Goal: Task Accomplishment & Management: Complete application form

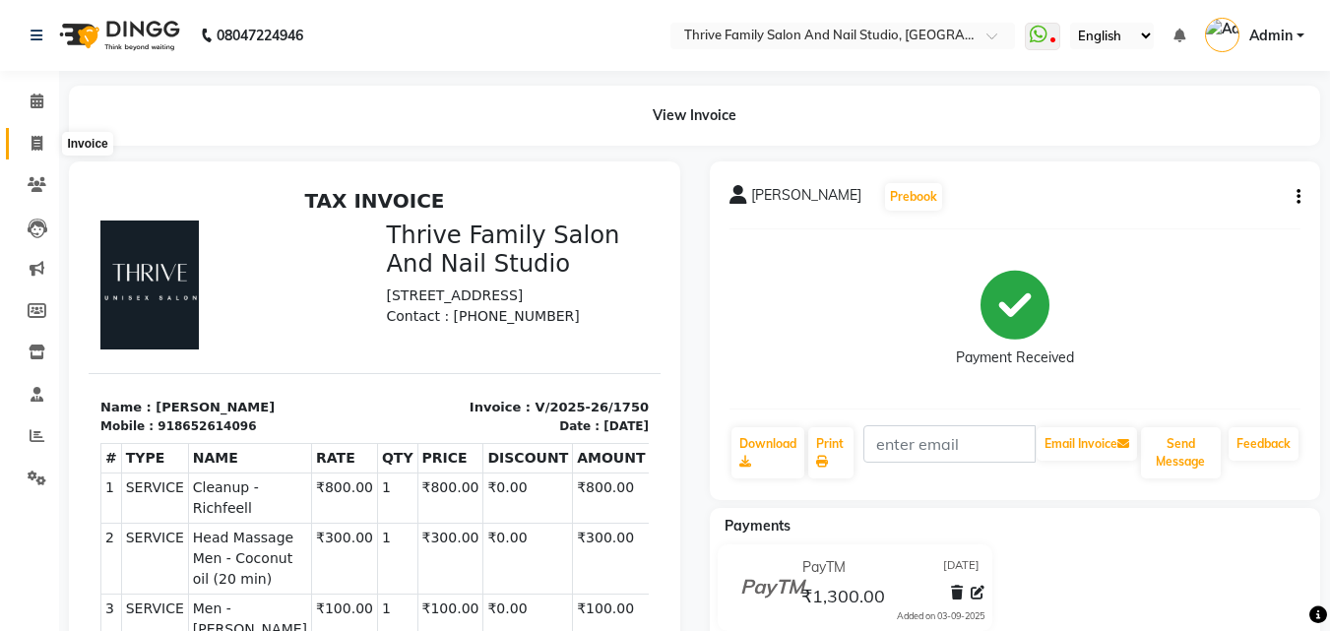
click at [33, 136] on icon at bounding box center [36, 143] width 11 height 15
select select "5990"
select select "service"
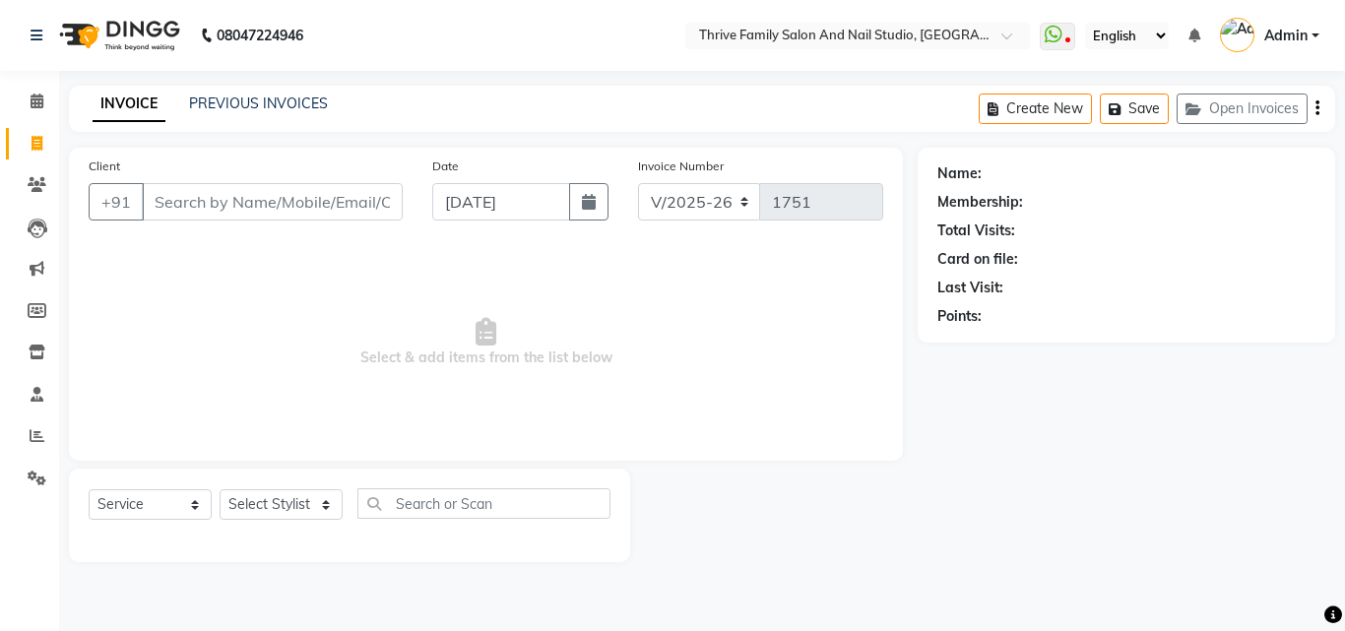
click at [163, 201] on input "Client" at bounding box center [272, 201] width 261 height 37
type input "0"
type input "9820759589"
click at [322, 194] on span "Add Client" at bounding box center [352, 202] width 78 height 20
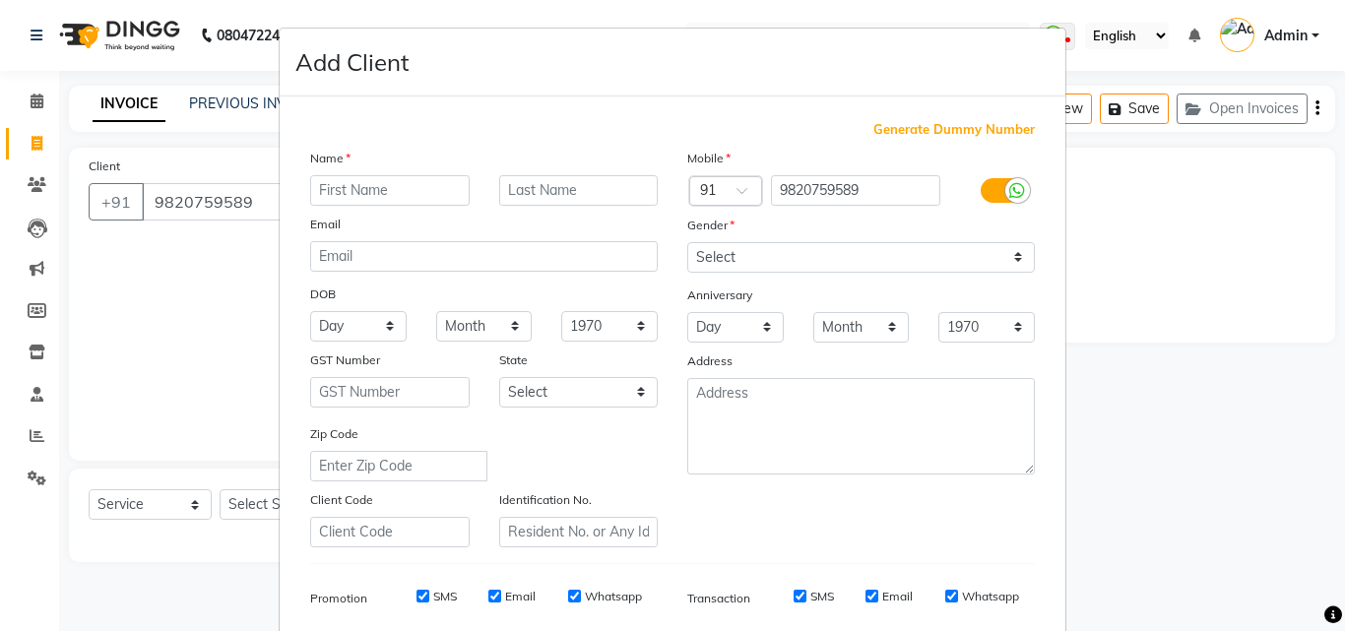
click at [356, 193] on input "text" at bounding box center [389, 190] width 159 height 31
type input "ANKIT"
click at [720, 257] on select "Select [DEMOGRAPHIC_DATA] [DEMOGRAPHIC_DATA] Other Prefer Not To Say" at bounding box center [860, 257] width 347 height 31
select select "[DEMOGRAPHIC_DATA]"
click at [687, 242] on select "Select [DEMOGRAPHIC_DATA] [DEMOGRAPHIC_DATA] Other Prefer Not To Say" at bounding box center [860, 257] width 347 height 31
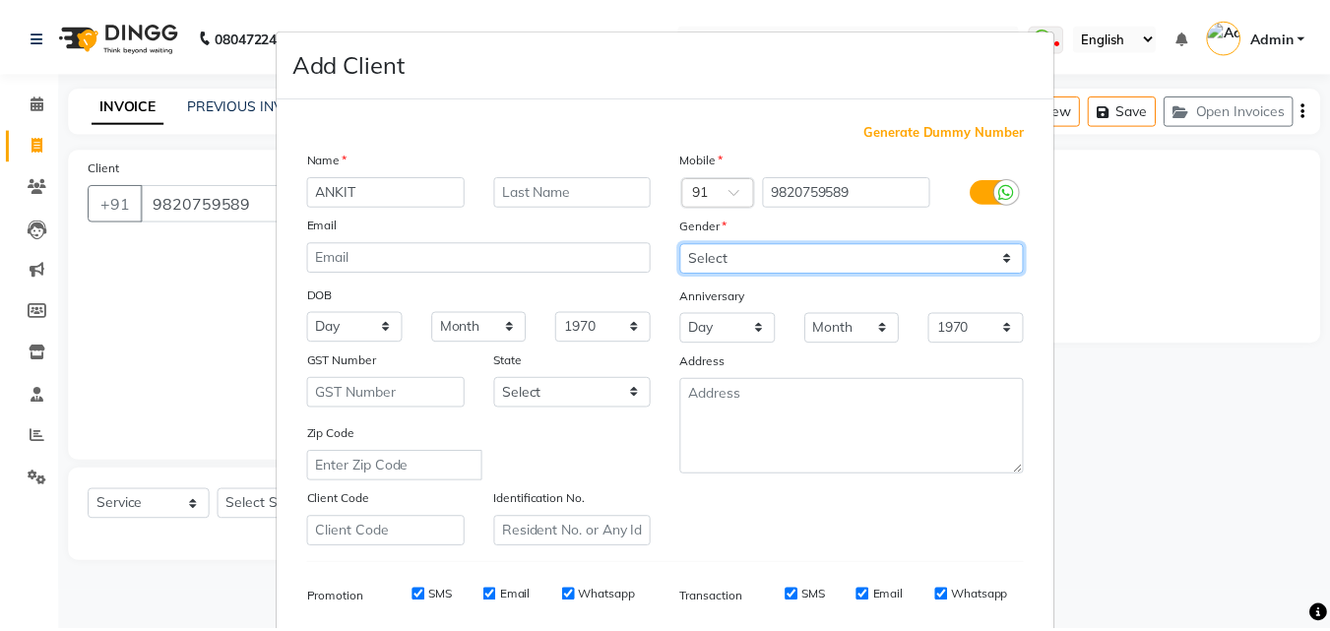
scroll to position [278, 0]
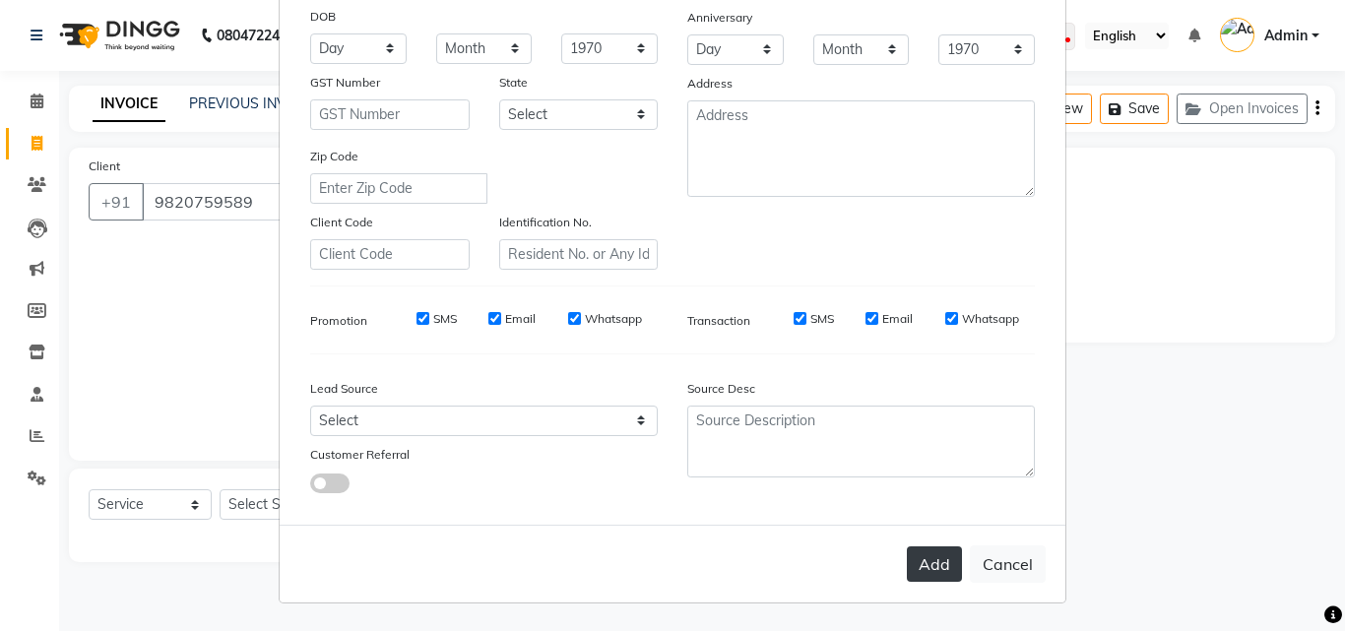
click at [926, 546] on button "Add" at bounding box center [934, 563] width 55 height 35
select select
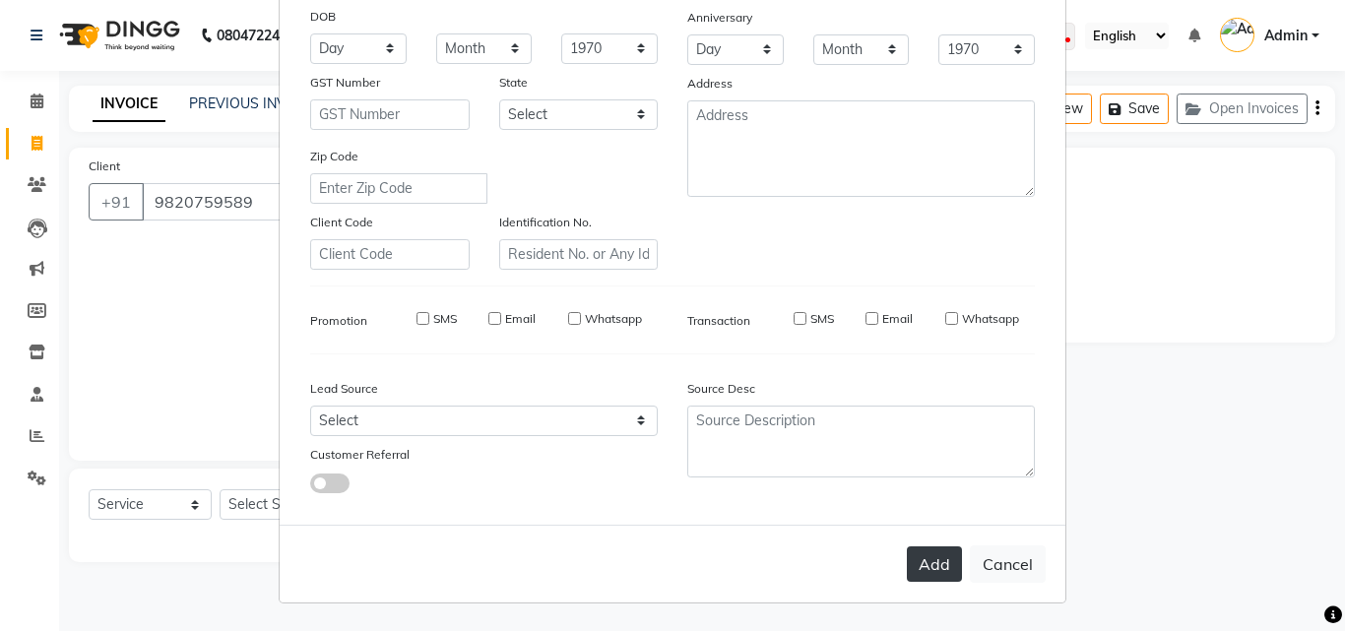
select select
checkbox input "false"
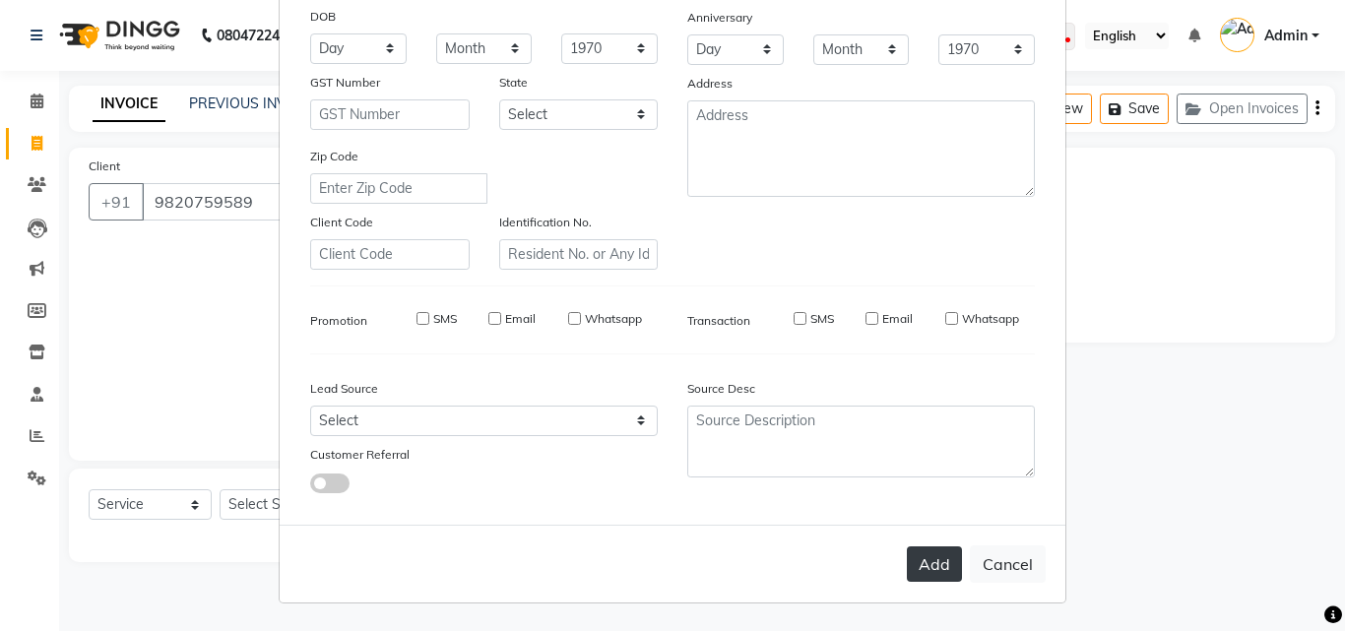
checkbox input "false"
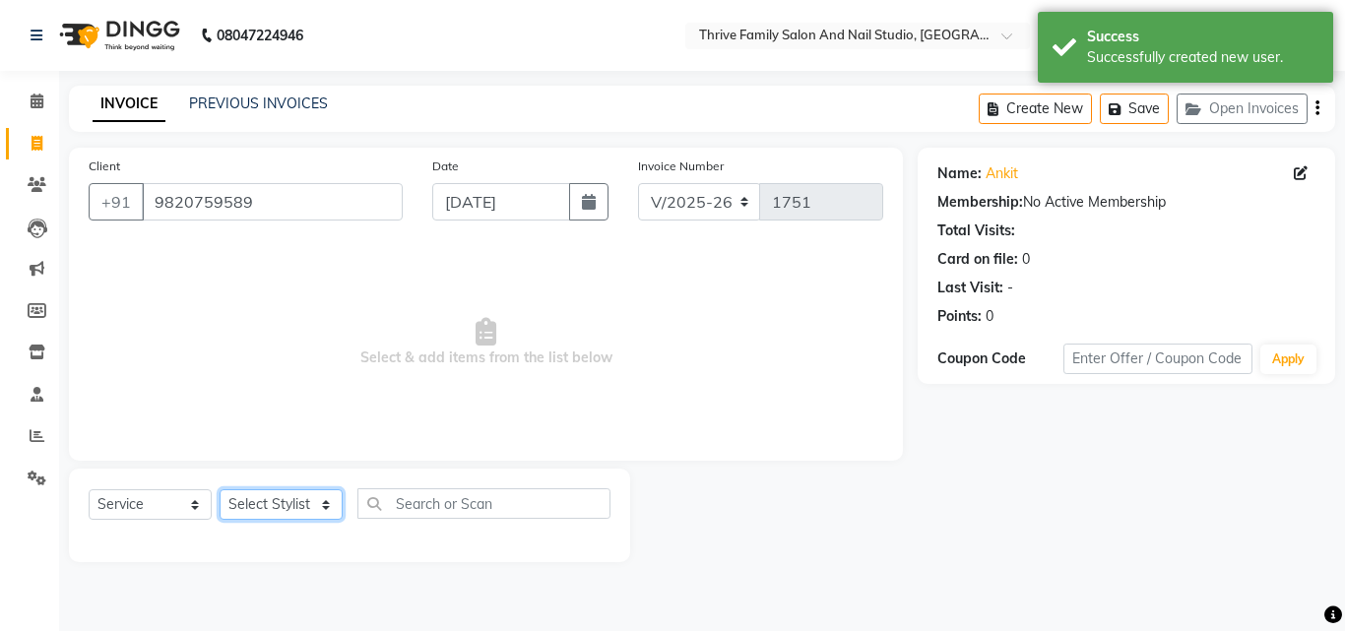
click at [261, 499] on select "Select Stylist [PERSON_NAME] [PERSON_NAME] [PERSON_NAME] Manager [PERSON_NAME] …" at bounding box center [280, 504] width 123 height 31
select select "42613"
click at [219, 489] on select "Select Stylist [PERSON_NAME] [PERSON_NAME] [PERSON_NAME] Manager [PERSON_NAME] …" at bounding box center [280, 504] width 123 height 31
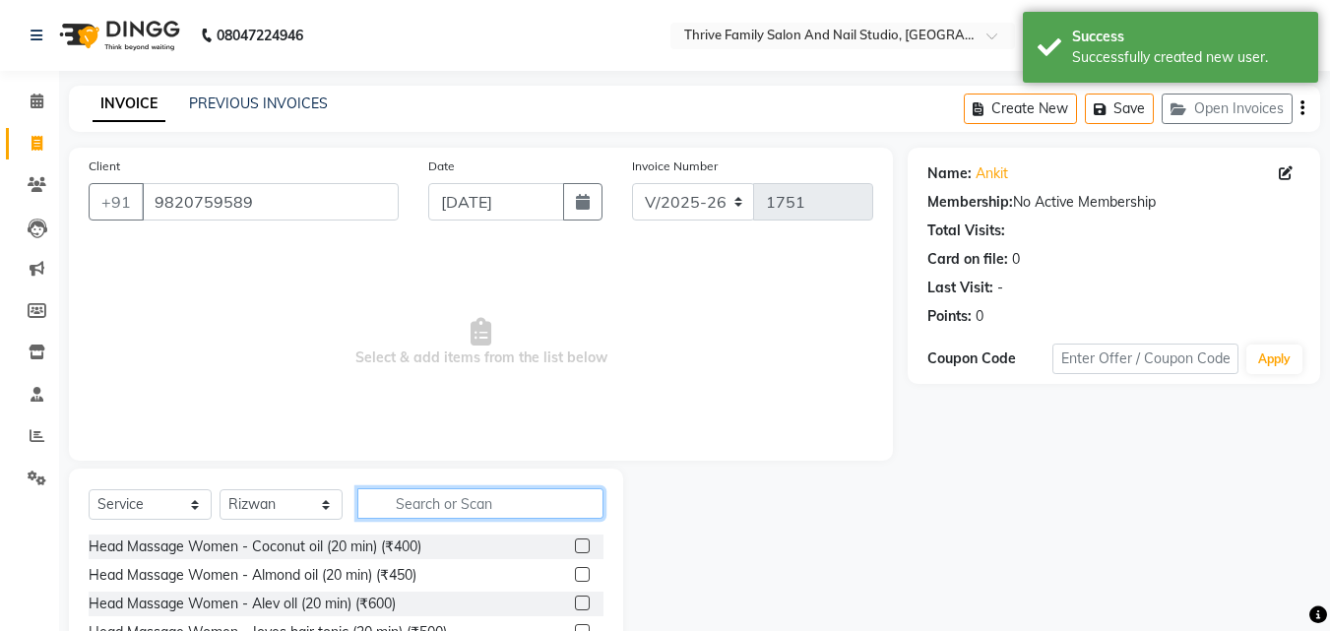
click at [429, 503] on input "text" at bounding box center [480, 503] width 246 height 31
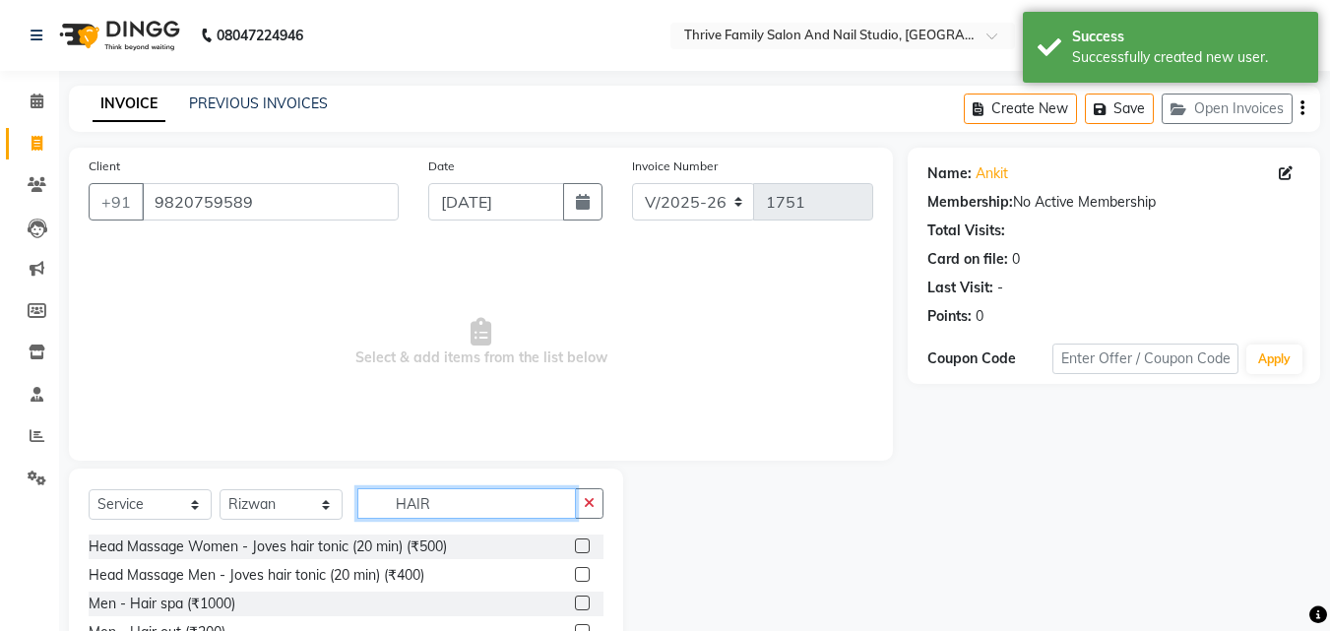
scroll to position [91, 0]
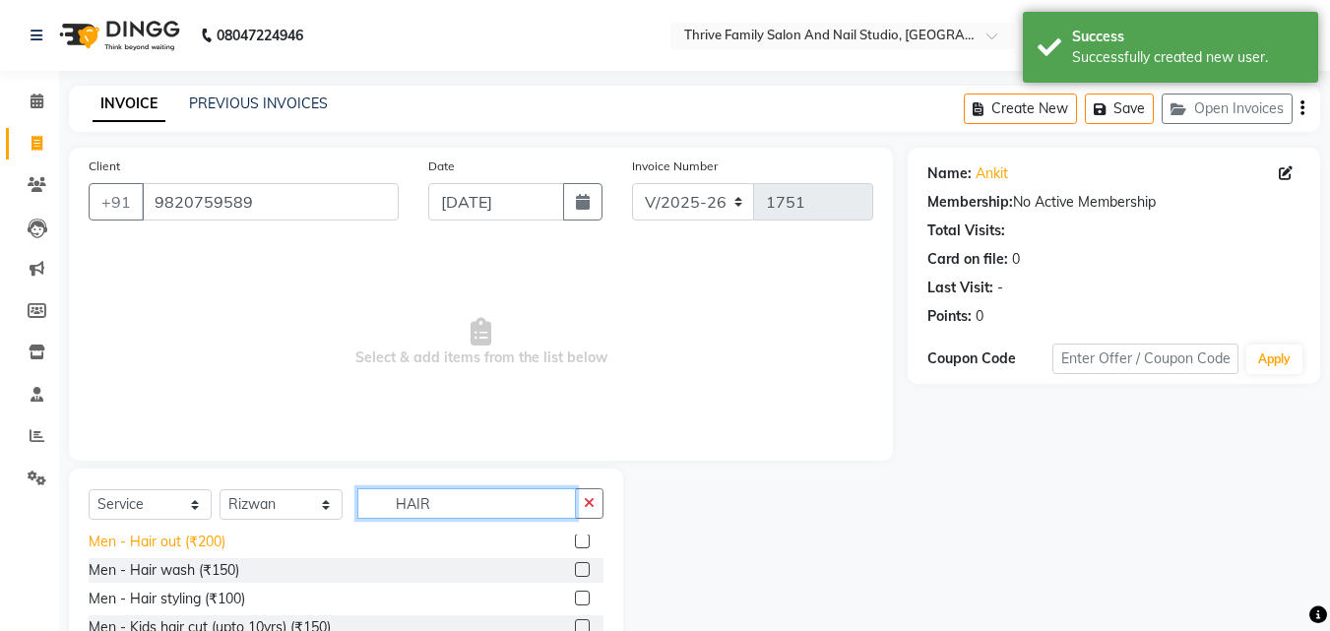
type input "HAIR"
click at [206, 544] on div "Men - Hair out (₹200)" at bounding box center [157, 542] width 137 height 21
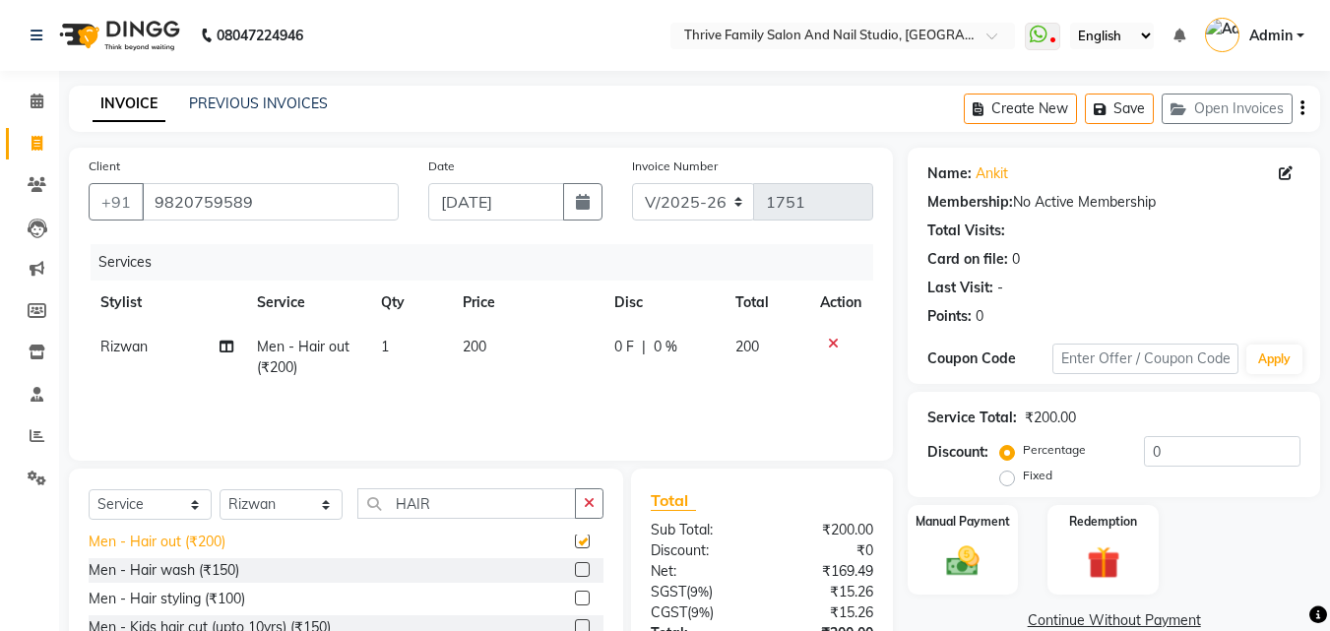
checkbox input "false"
click at [443, 508] on input "HAIR" at bounding box center [466, 503] width 219 height 31
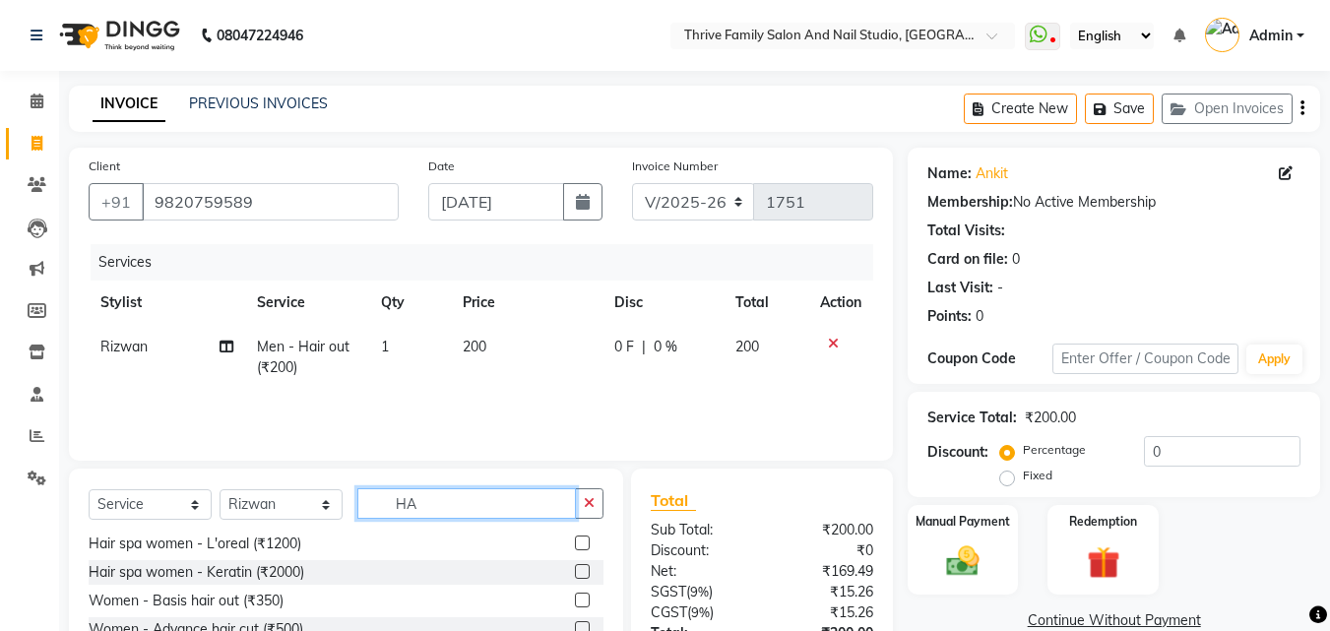
type input "H"
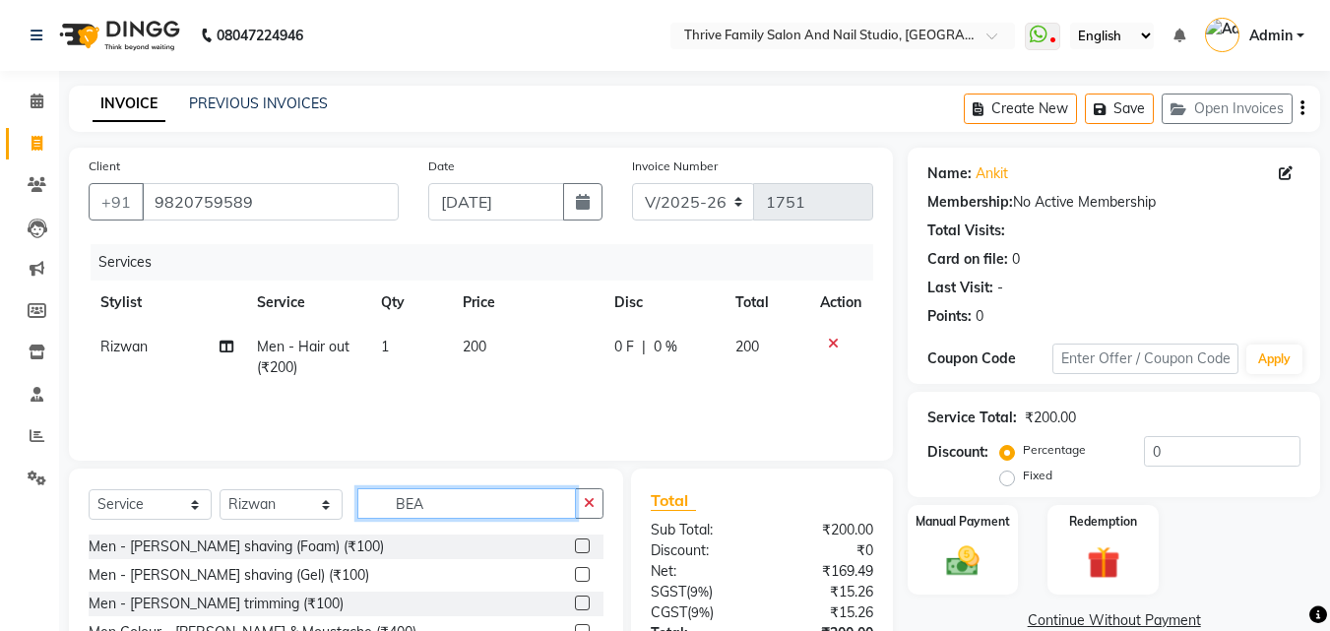
scroll to position [0, 0]
type input "BEARD"
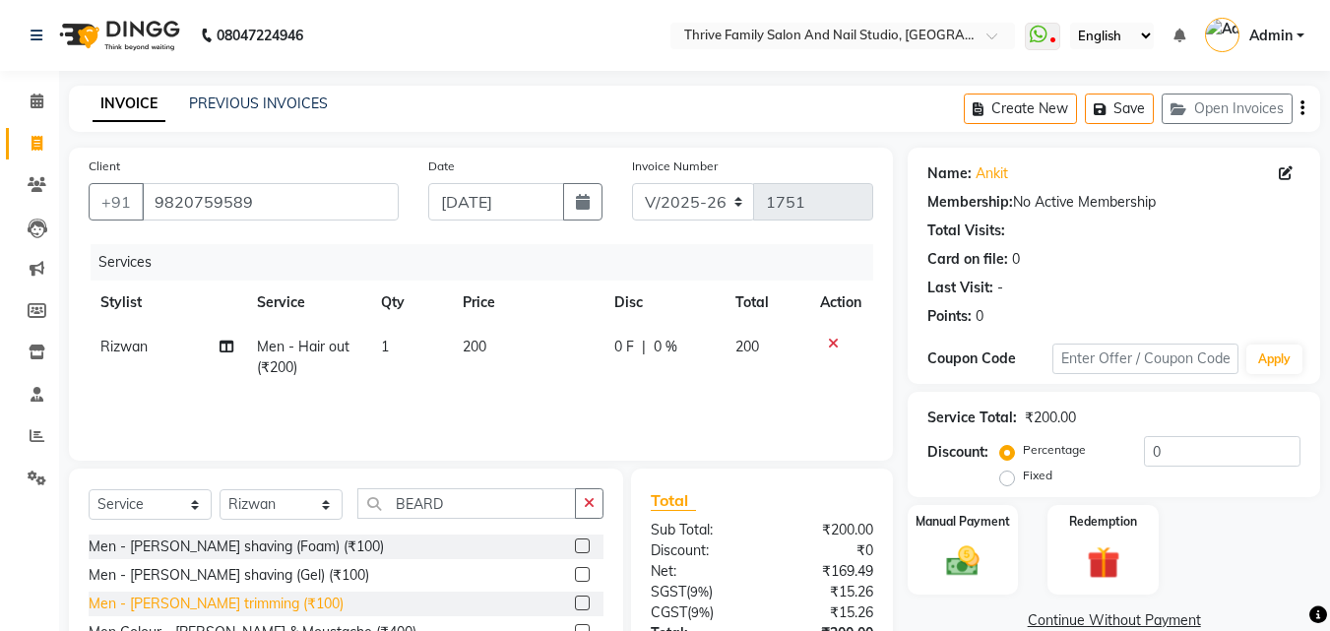
click at [269, 605] on div "Men - [PERSON_NAME] trimming (₹100)" at bounding box center [216, 604] width 255 height 21
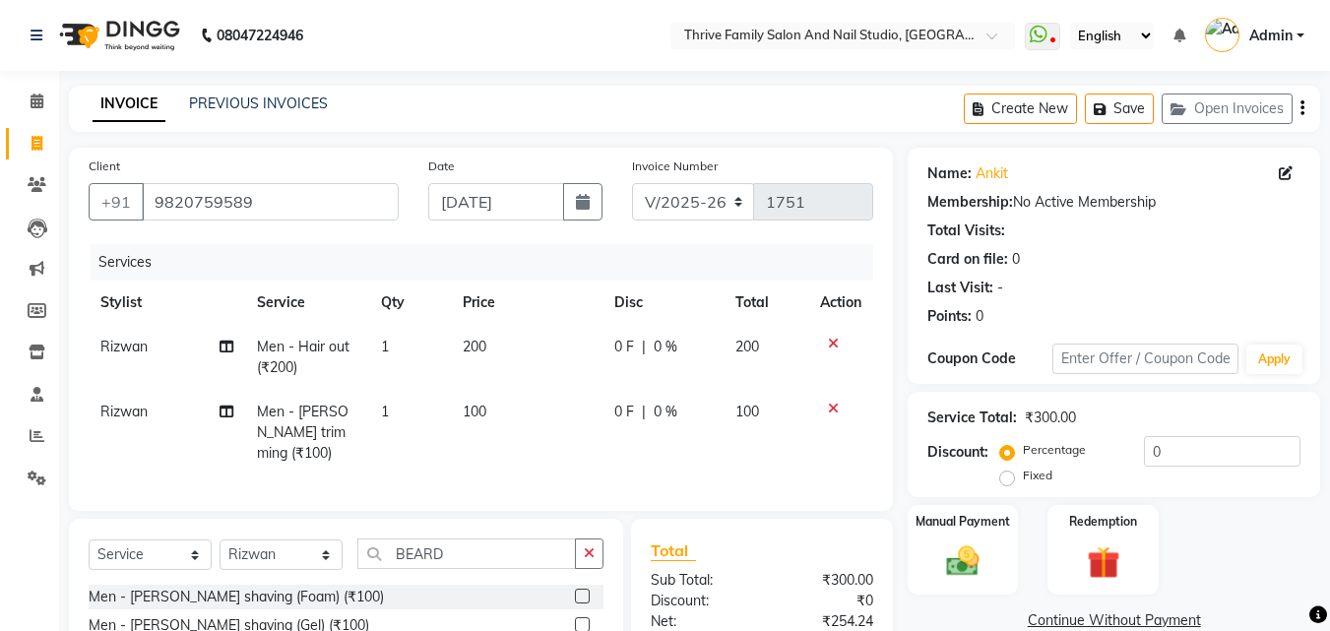
checkbox input "false"
click at [936, 557] on img at bounding box center [962, 560] width 55 height 39
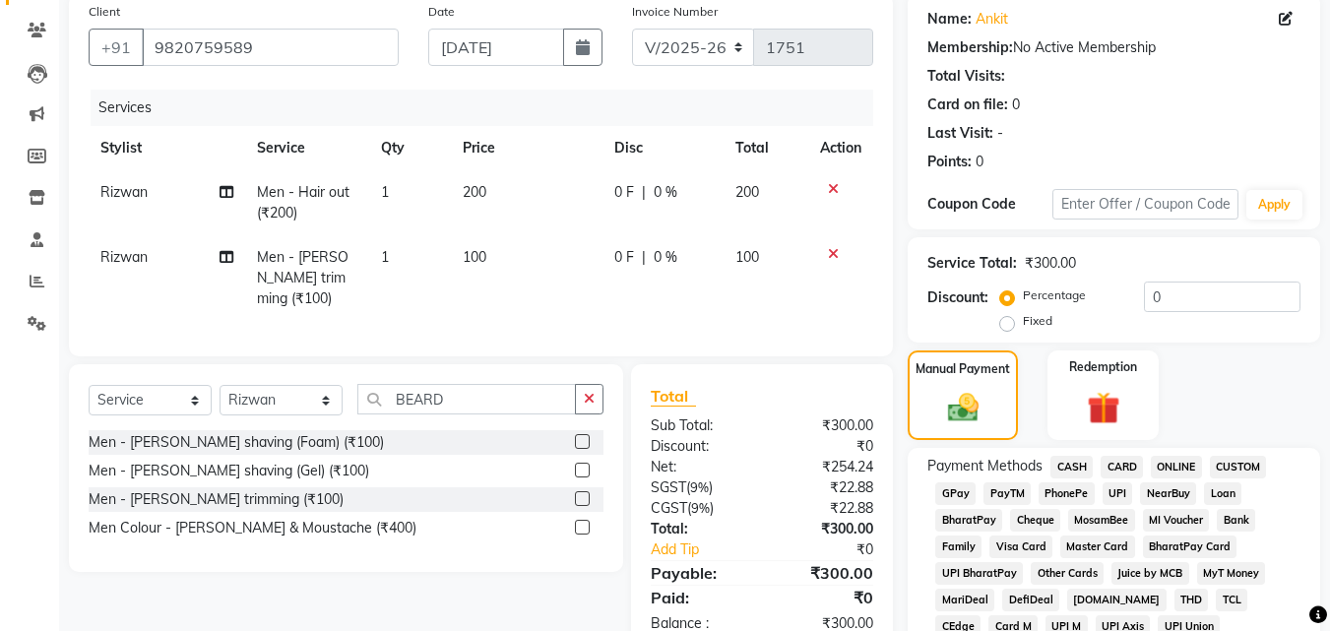
scroll to position [157, 0]
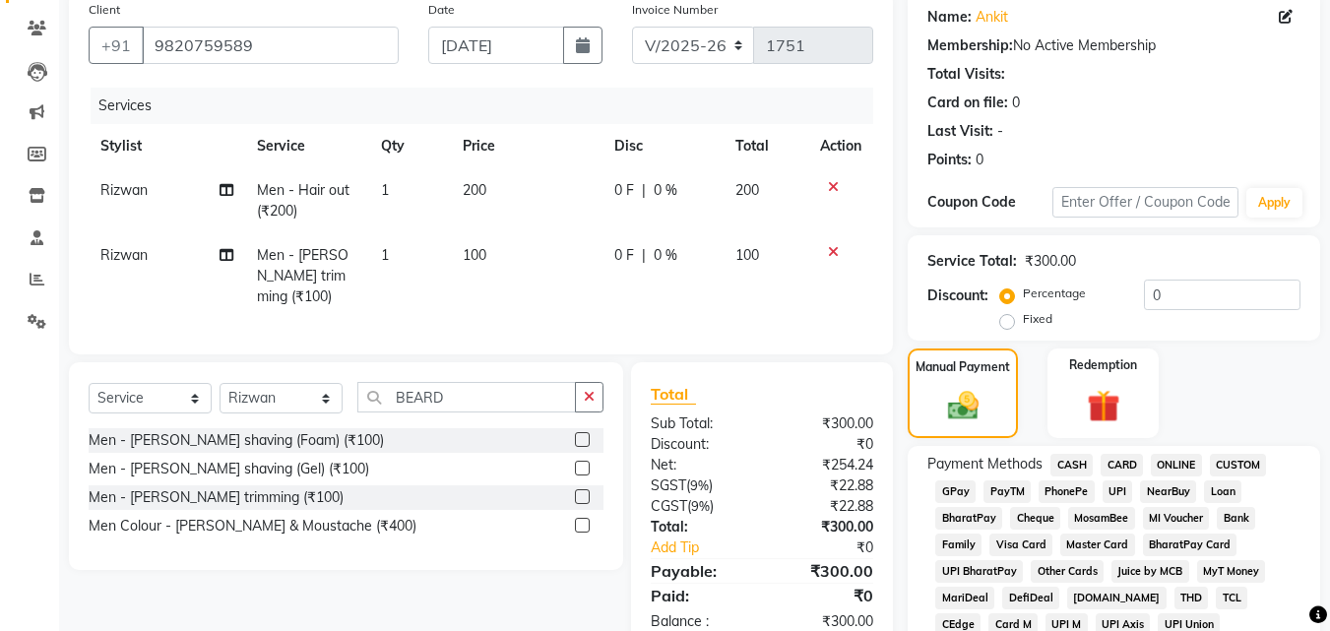
click at [942, 494] on span "GPay" at bounding box center [955, 491] width 40 height 23
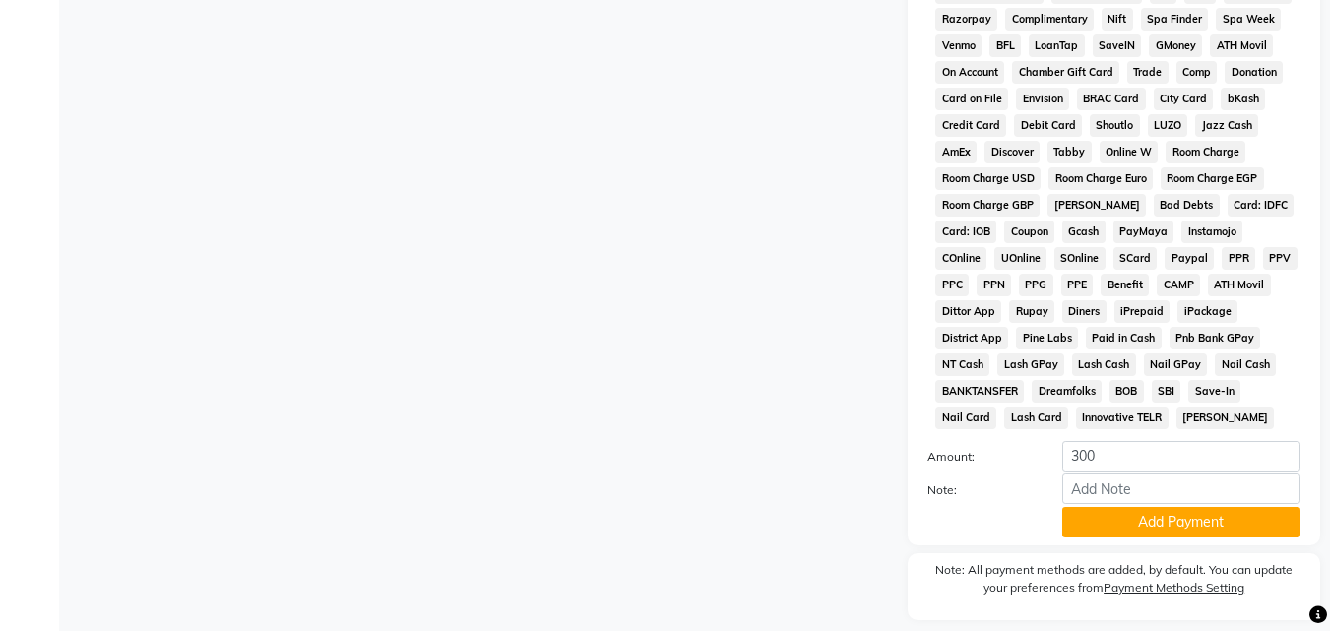
scroll to position [874, 0]
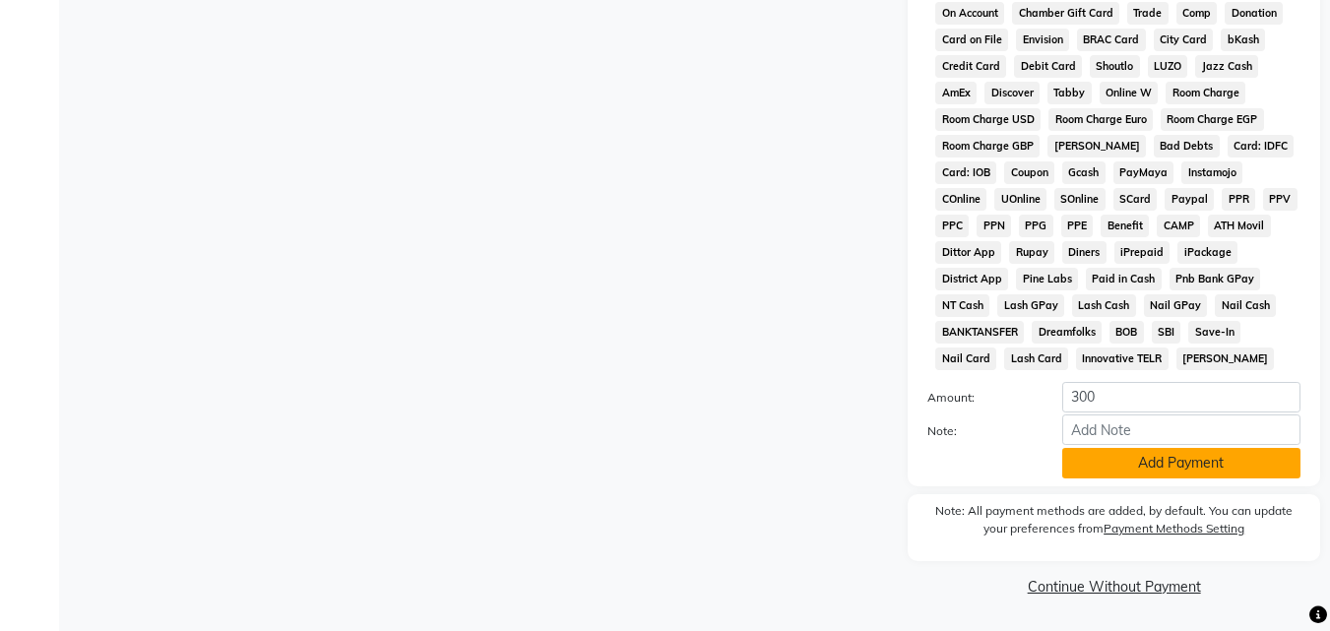
click at [1129, 467] on button "Add Payment" at bounding box center [1181, 463] width 238 height 31
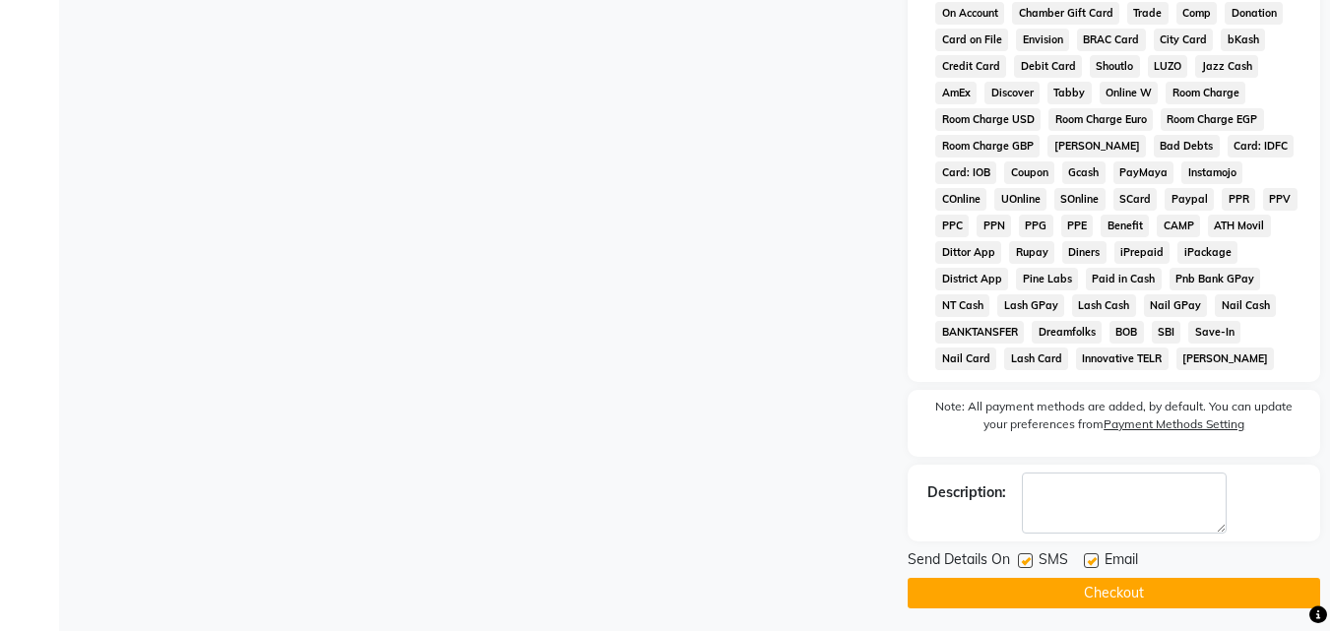
scroll to position [881, 0]
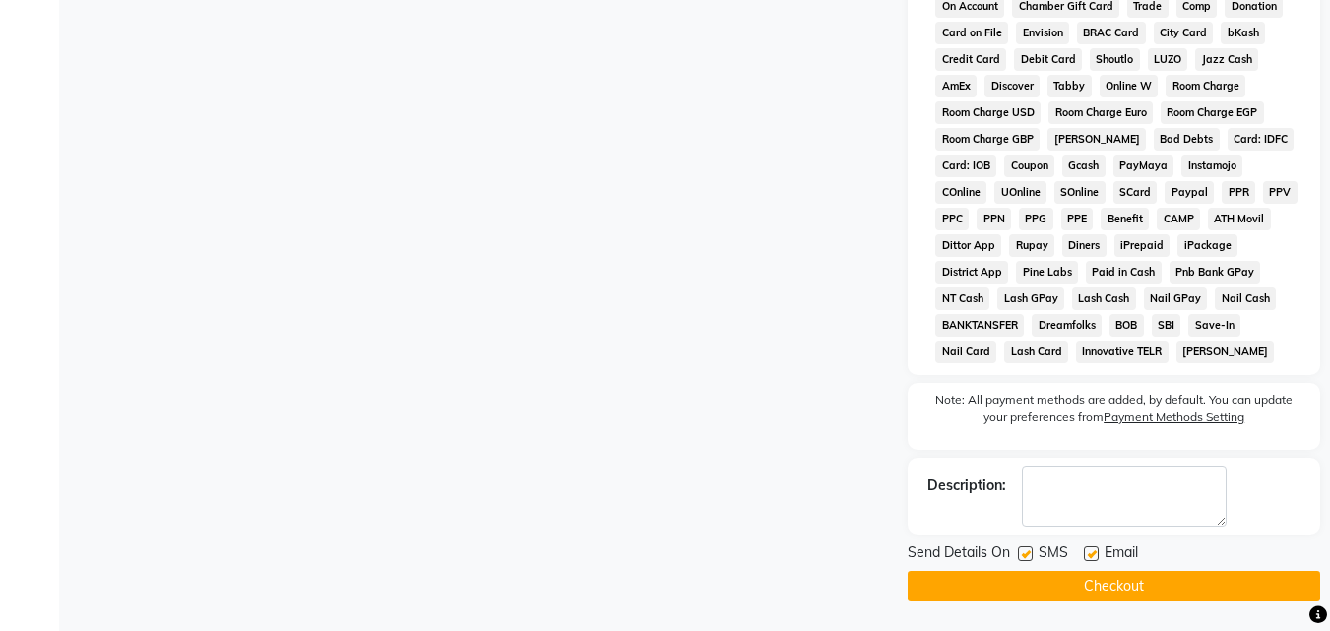
click at [1100, 593] on button "Checkout" at bounding box center [1114, 586] width 412 height 31
